Goal: Transaction & Acquisition: Download file/media

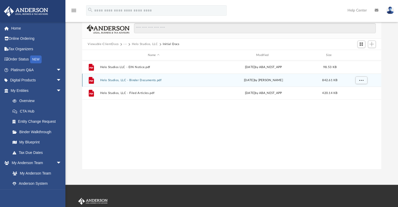
scroll to position [115, 295]
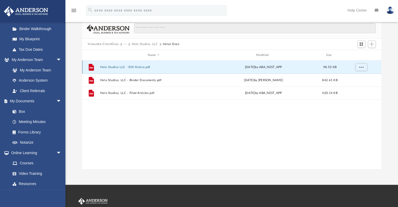
click at [108, 67] on button "Helo Studios LLC - EIN Notice.pdf" at bounding box center [153, 66] width 107 height 3
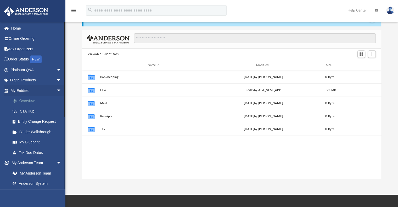
scroll to position [115, 295]
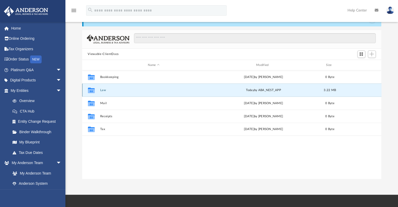
click at [103, 90] on button "Law" at bounding box center [153, 89] width 107 height 3
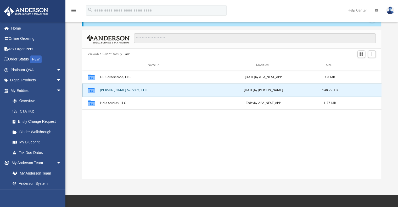
click at [112, 89] on button "[PERSON_NAME] Skincare, LLC" at bounding box center [153, 89] width 107 height 3
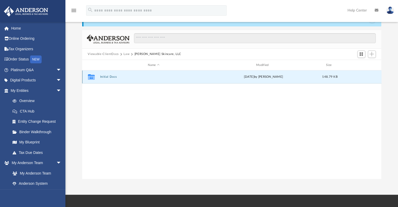
click at [108, 77] on button "Initial Docs" at bounding box center [153, 76] width 107 height 3
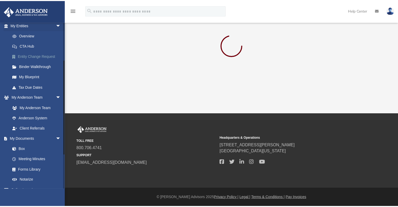
scroll to position [69, 0]
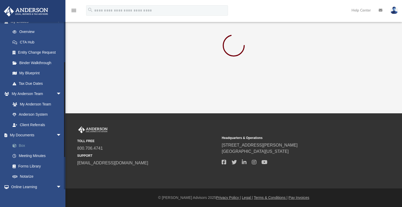
click at [20, 143] on link "Box" at bounding box center [38, 145] width 62 height 10
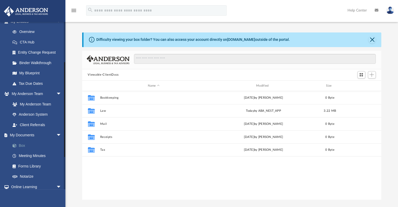
scroll to position [4, 4]
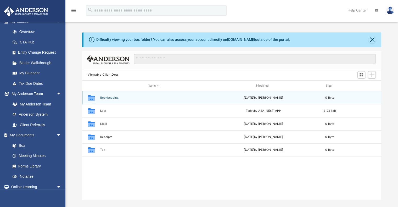
click at [105, 98] on button "Bookkeeping" at bounding box center [153, 97] width 107 height 3
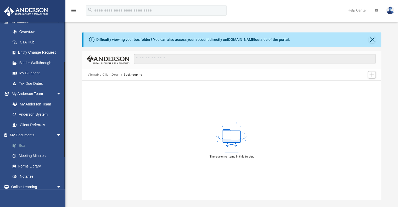
click at [20, 144] on link "Box" at bounding box center [38, 145] width 62 height 10
click at [23, 143] on link "Box" at bounding box center [38, 145] width 62 height 10
click at [20, 144] on link "Box" at bounding box center [38, 145] width 62 height 10
click at [103, 72] on button "Viewable-ClientDocs" at bounding box center [103, 74] width 31 height 5
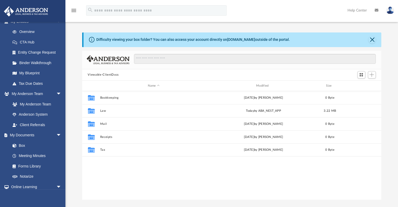
scroll to position [115, 295]
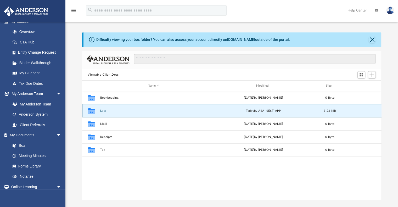
click at [103, 110] on button "Law" at bounding box center [153, 110] width 107 height 3
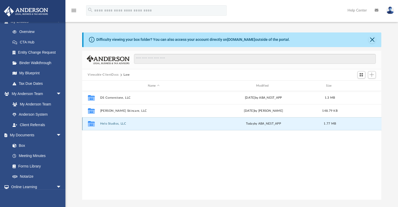
click at [109, 123] on button "Helo Studios, LLC" at bounding box center [153, 123] width 107 height 3
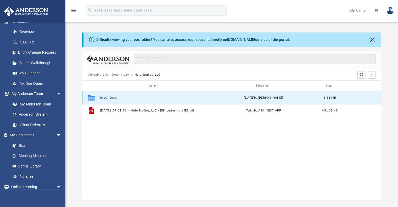
click at [108, 97] on button "Initial Docs" at bounding box center [153, 97] width 107 height 3
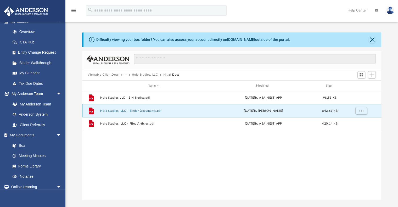
click at [131, 112] on button "Helo Studios, LLC - Binder Documents.pdf" at bounding box center [153, 110] width 107 height 3
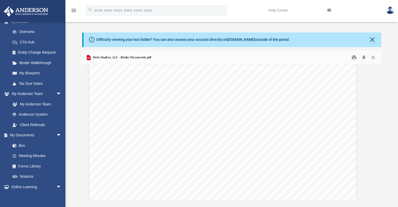
scroll to position [11872, 9]
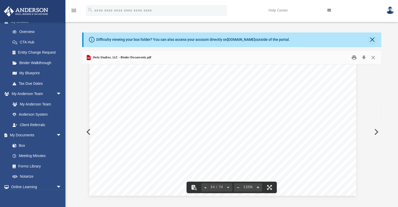
drag, startPoint x: 381, startPoint y: 125, endPoint x: 380, endPoint y: 135, distance: 9.7
click at [380, 135] on button "Preview" at bounding box center [376, 132] width 12 height 15
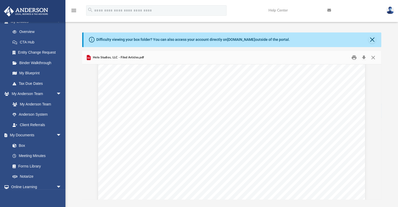
scroll to position [0, 0]
